Goal: Find specific page/section: Find specific page/section

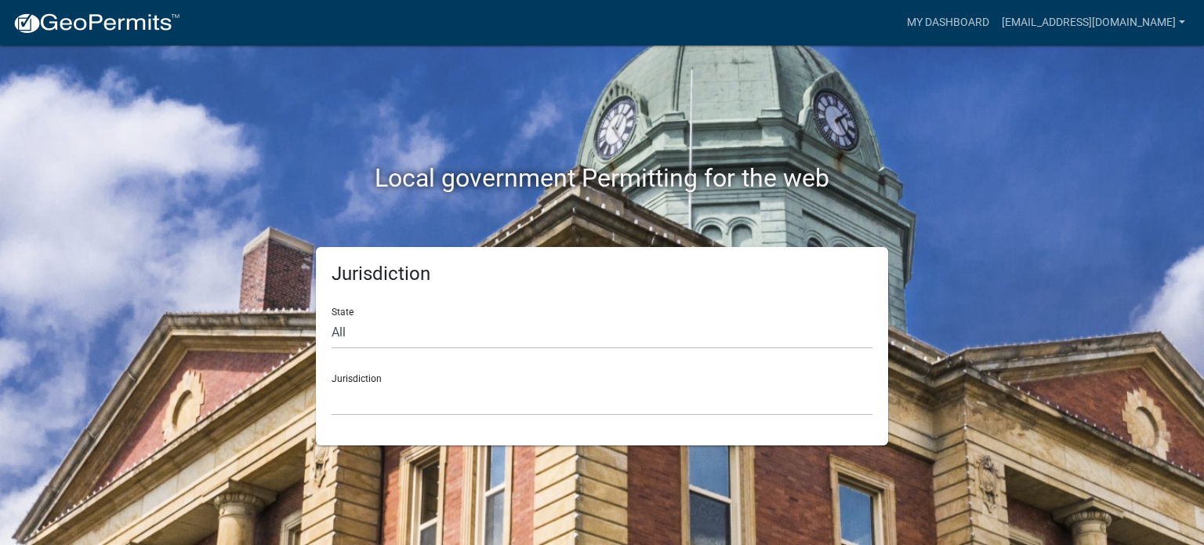
drag, startPoint x: 393, startPoint y: 312, endPoint x: 413, endPoint y: 323, distance: 22.5
click at [404, 318] on div "State All [US_STATE] [US_STATE] [US_STATE] [US_STATE] [US_STATE] [US_STATE] [US…" at bounding box center [602, 322] width 541 height 54
click at [444, 344] on select "All [US_STATE] [US_STATE] [US_STATE] [US_STATE] [US_STATE] [US_STATE] [US_STATE…" at bounding box center [602, 333] width 541 height 32
select select "[US_STATE]"
click at [332, 317] on select "All [US_STATE] [US_STATE] [US_STATE] [US_STATE] [US_STATE] [US_STATE] [US_STATE…" at bounding box center [602, 333] width 541 height 32
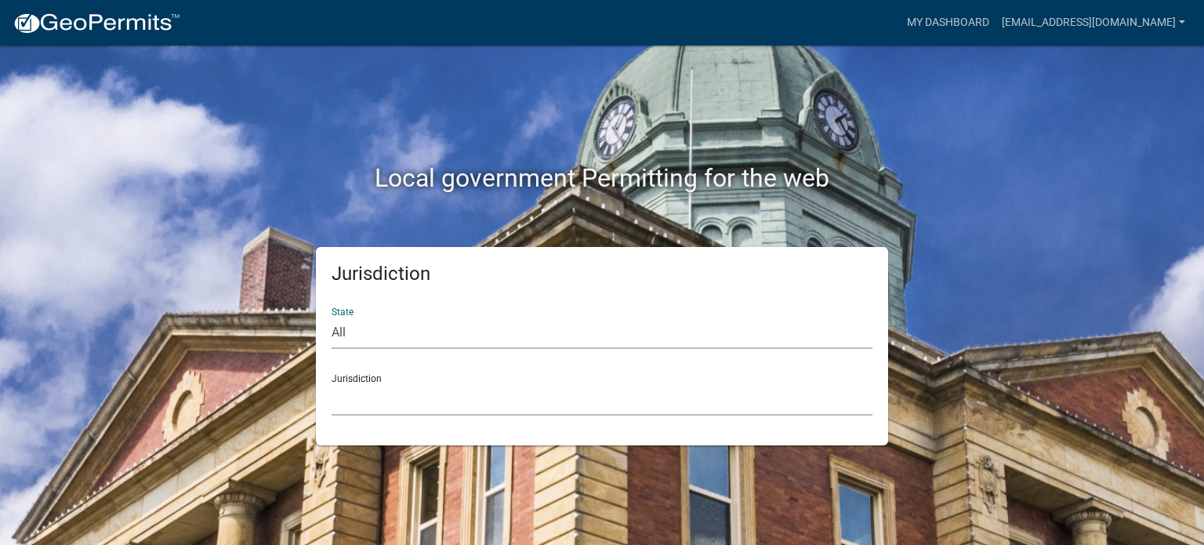
click at [389, 410] on select "City of [GEOGRAPHIC_DATA], [US_STATE] City of [GEOGRAPHIC_DATA], [US_STATE] Cit…" at bounding box center [602, 399] width 541 height 32
click at [375, 418] on div "Jurisdiction State All [US_STATE] [US_STATE] [US_STATE] [US_STATE] [US_STATE] […" at bounding box center [602, 346] width 572 height 198
click at [378, 382] on div "Jurisdiction City of [GEOGRAPHIC_DATA], [US_STATE] City of [GEOGRAPHIC_DATA], […" at bounding box center [602, 388] width 541 height 54
drag, startPoint x: 420, startPoint y: 397, endPoint x: 411, endPoint y: 394, distance: 9.2
click at [418, 397] on select "City of [GEOGRAPHIC_DATA], [US_STATE] City of [GEOGRAPHIC_DATA], [US_STATE] Cit…" at bounding box center [602, 399] width 541 height 32
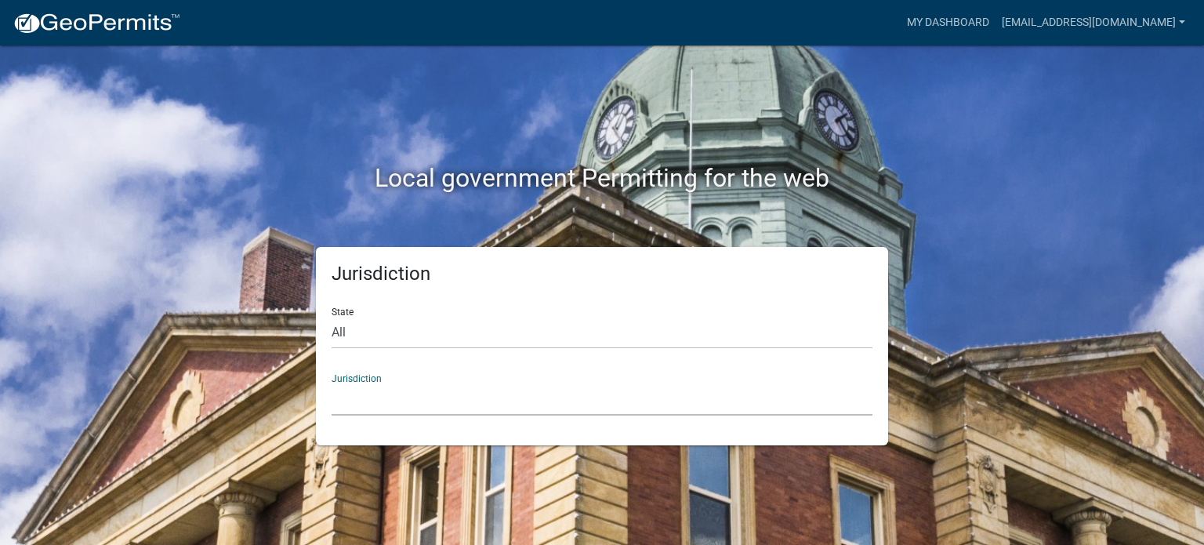
click at [197, 172] on h2 "Local government Permitting for the web" at bounding box center [602, 178] width 870 height 30
